Goal: Find specific page/section: Find specific page/section

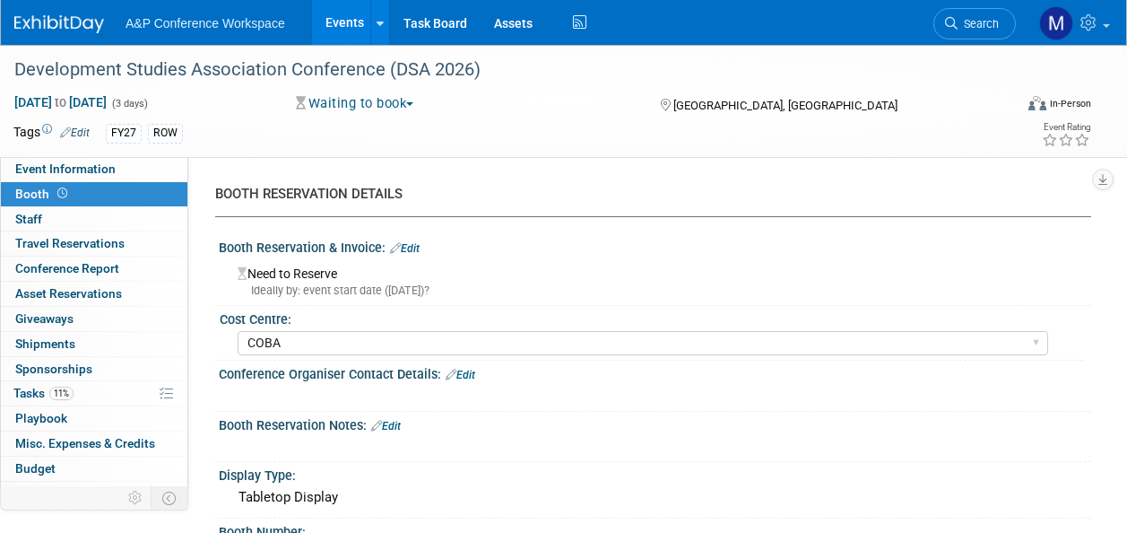
select select "COBA"
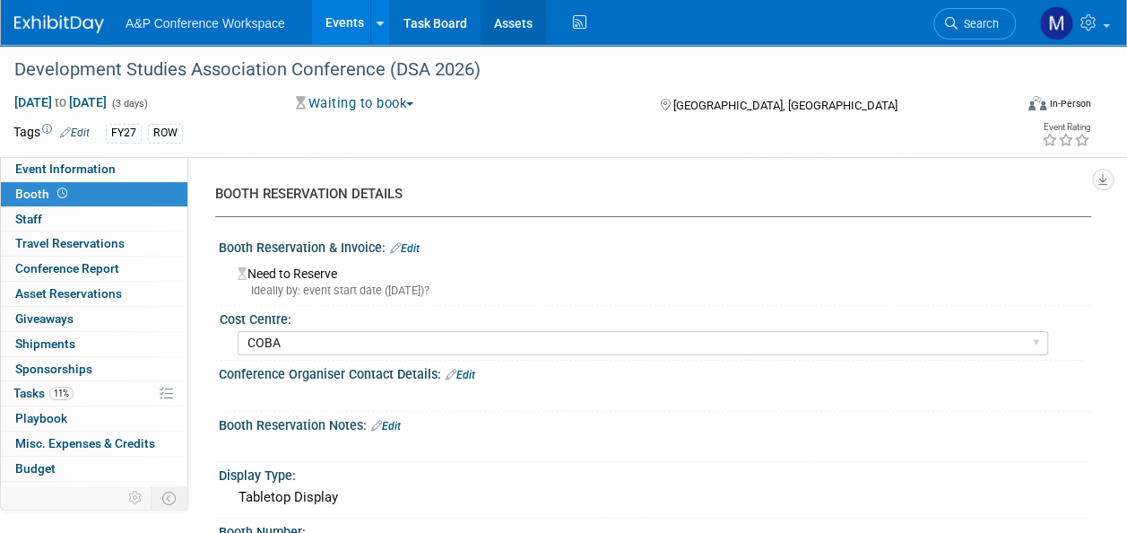
click at [515, 27] on link "Assets" at bounding box center [513, 22] width 65 height 45
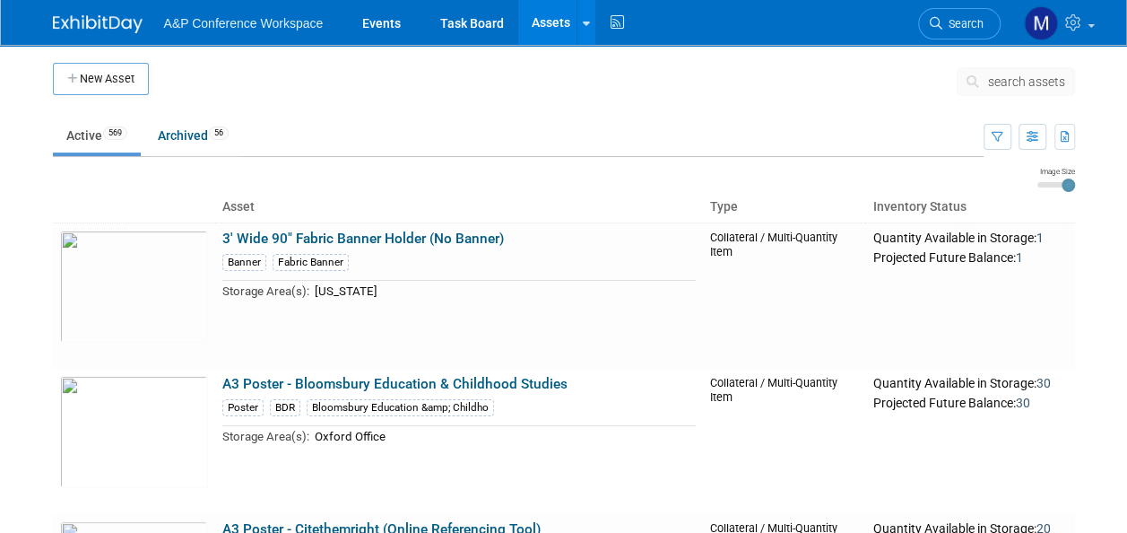
click at [1014, 83] on span "search assets" at bounding box center [1026, 81] width 77 height 14
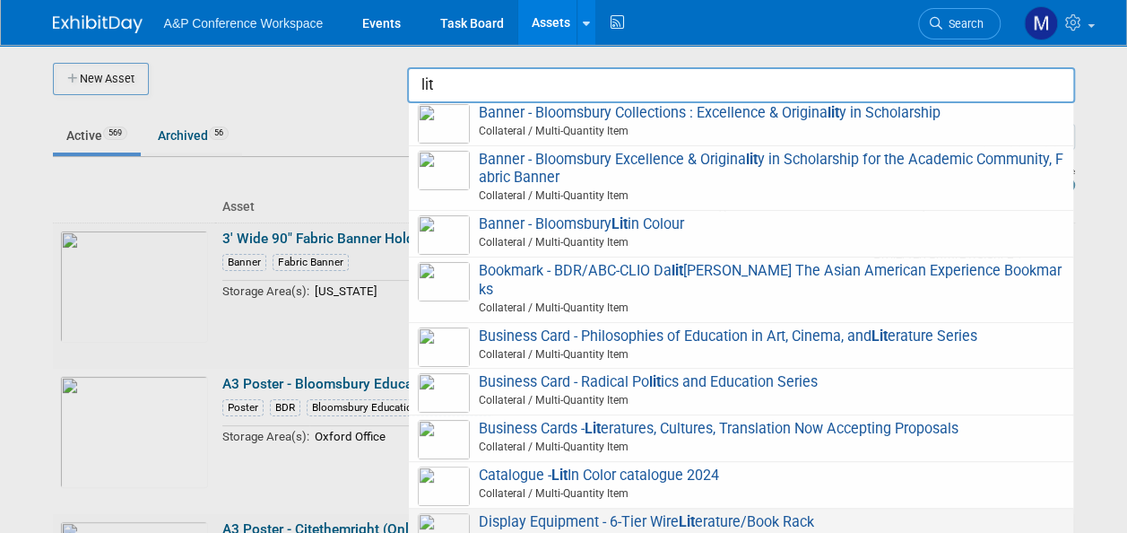
scroll to position [90, 0]
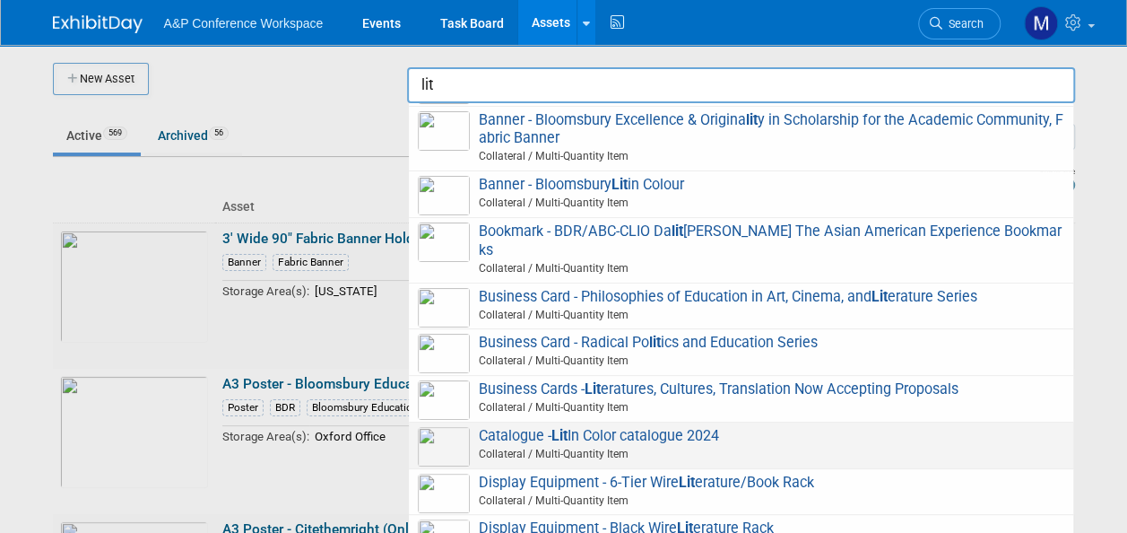
click at [709, 430] on span "Catalogue - Lit In Color catalogue 2024 Collateral / Multi-Quantity Item" at bounding box center [741, 445] width 647 height 37
type input "Catalogue - Lit In Color catalogue 2024"
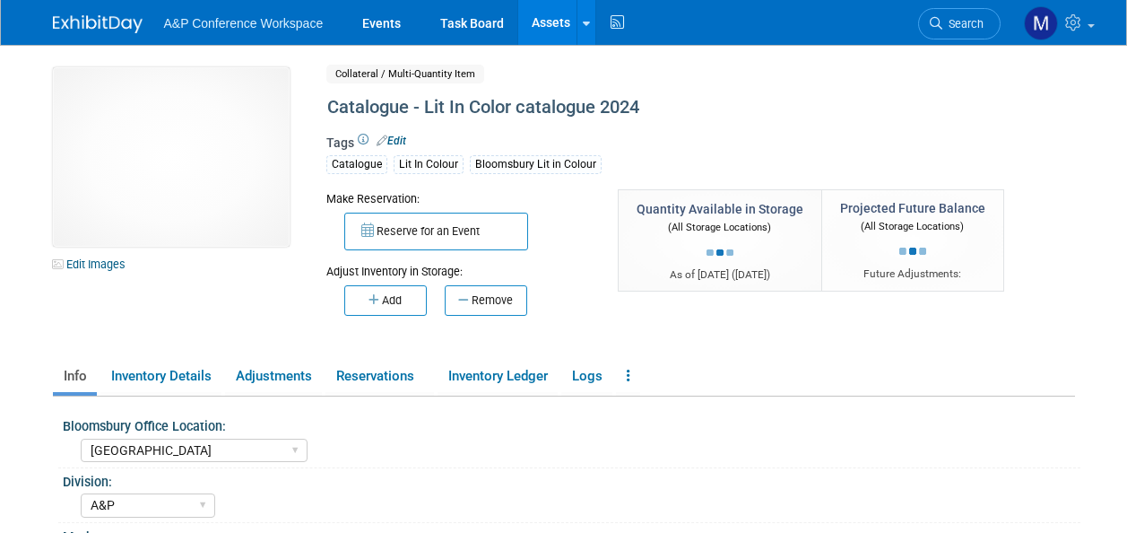
select select "[GEOGRAPHIC_DATA]"
select select "A&P"
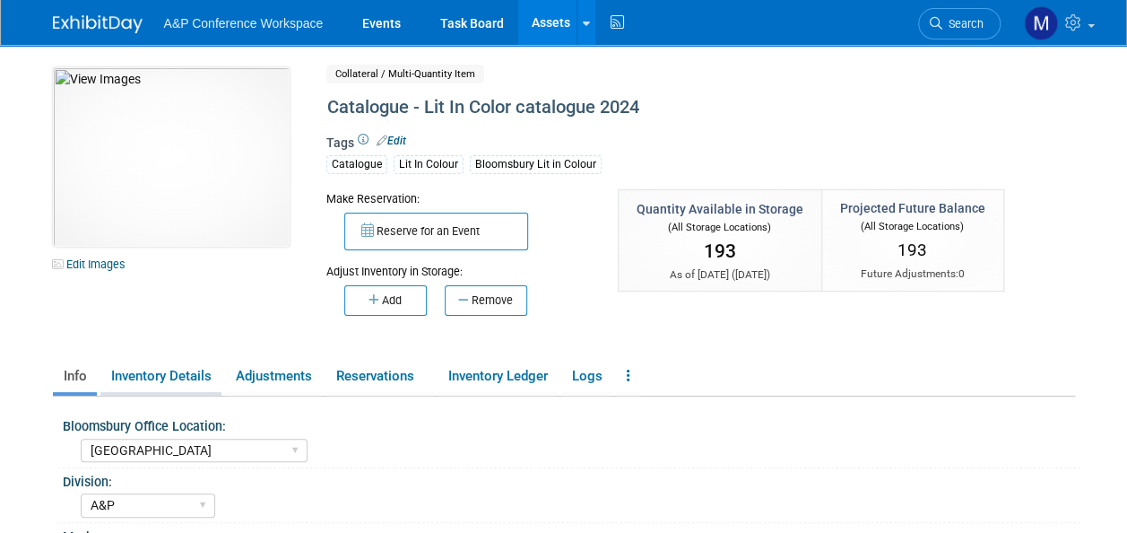
click at [175, 362] on link "Inventory Details" at bounding box center [160, 376] width 121 height 31
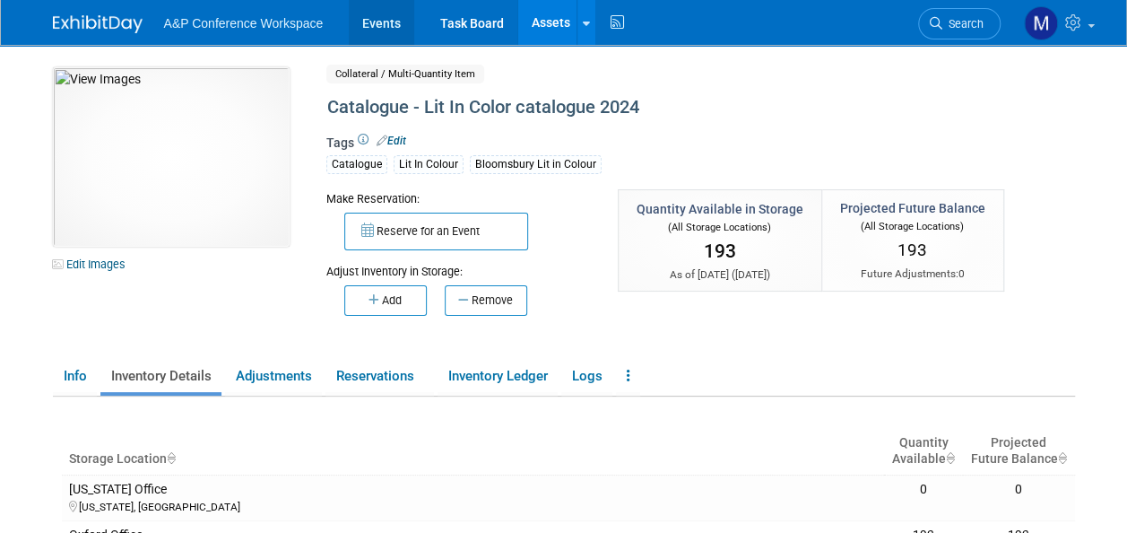
click at [378, 20] on link "Events" at bounding box center [381, 22] width 65 height 45
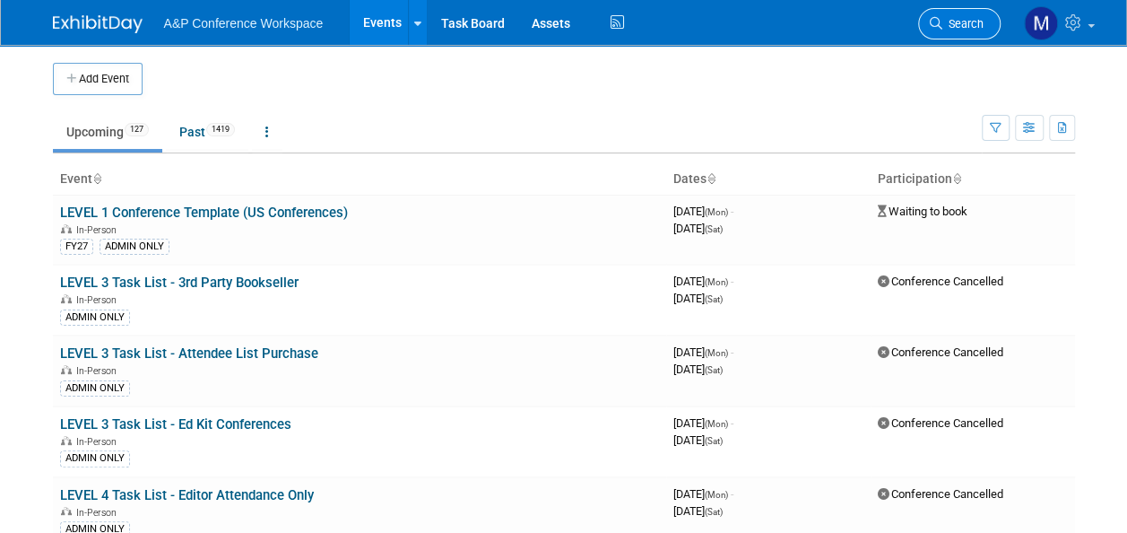
click at [970, 23] on span "Search" at bounding box center [963, 23] width 41 height 13
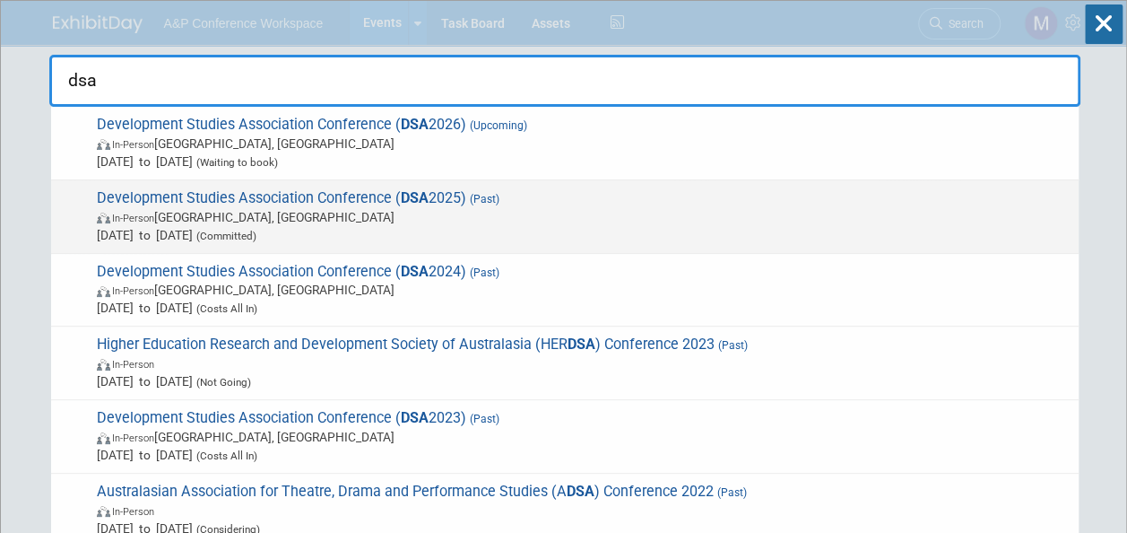
type input "dsa"
click at [407, 189] on strong "DSA" at bounding box center [415, 197] width 28 height 17
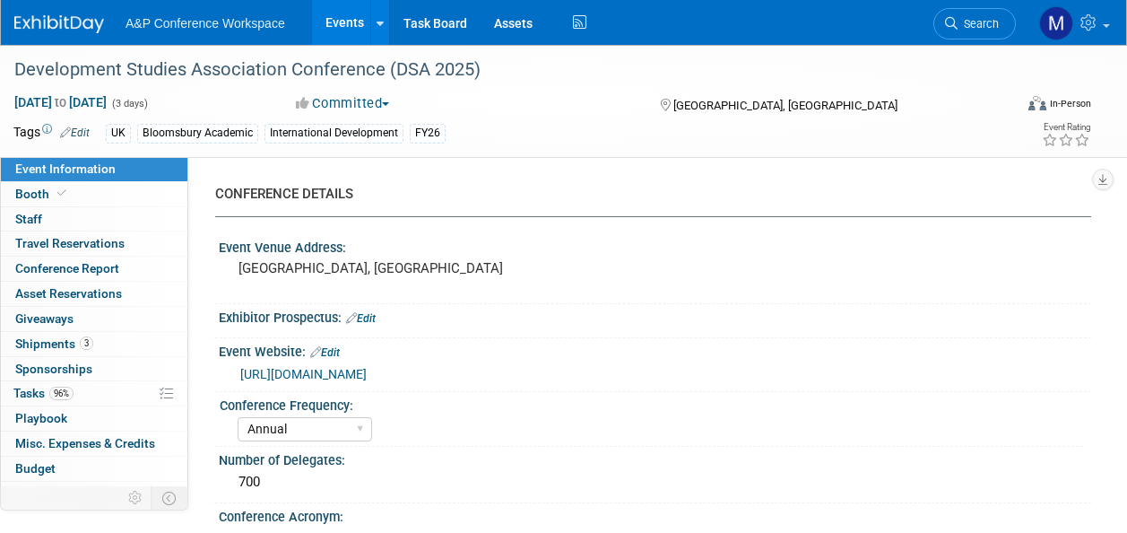
select select "Annual"
select select "Level 2"
select select "In-Person Booth"
select select "International Development"
select select "Bloomsbury Academic"
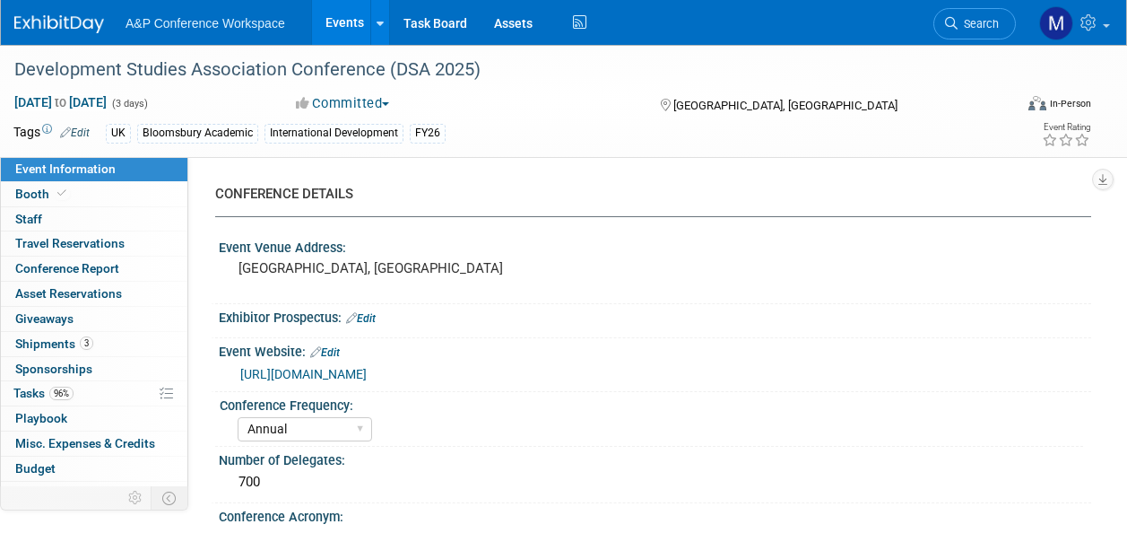
select select "Matt Hambridge"
select select "Tia Ali"
select select "Networking/Commissioning"
